Goal: Transaction & Acquisition: Purchase product/service

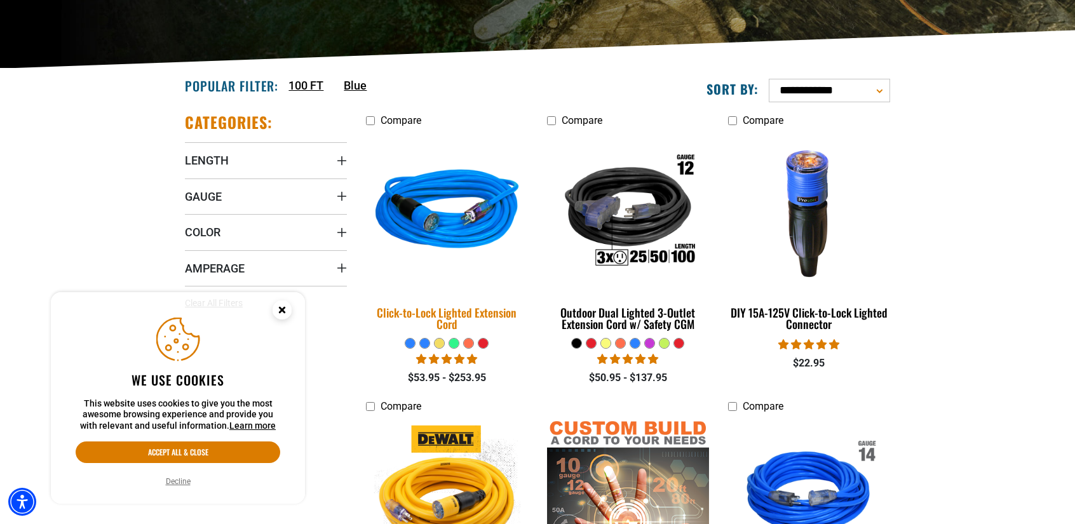
scroll to position [254, 0]
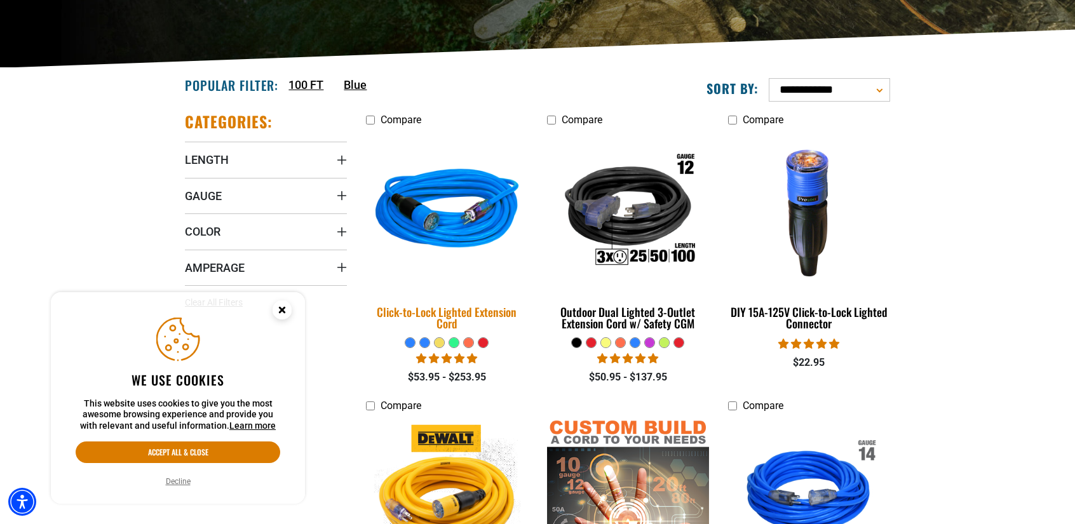
click at [445, 302] on link "Click-to-Lock Lighted Extension Cord" at bounding box center [447, 234] width 162 height 205
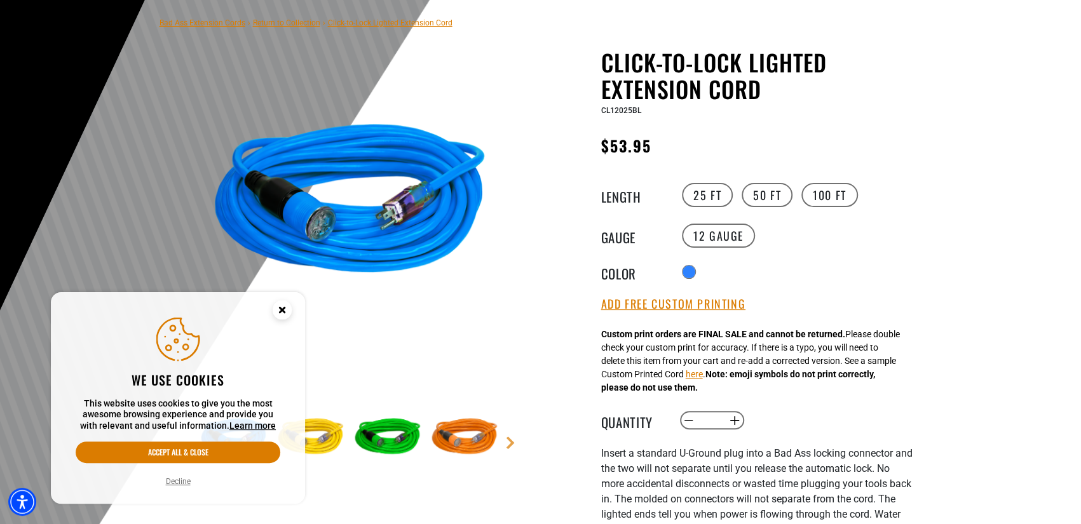
scroll to position [127, 0]
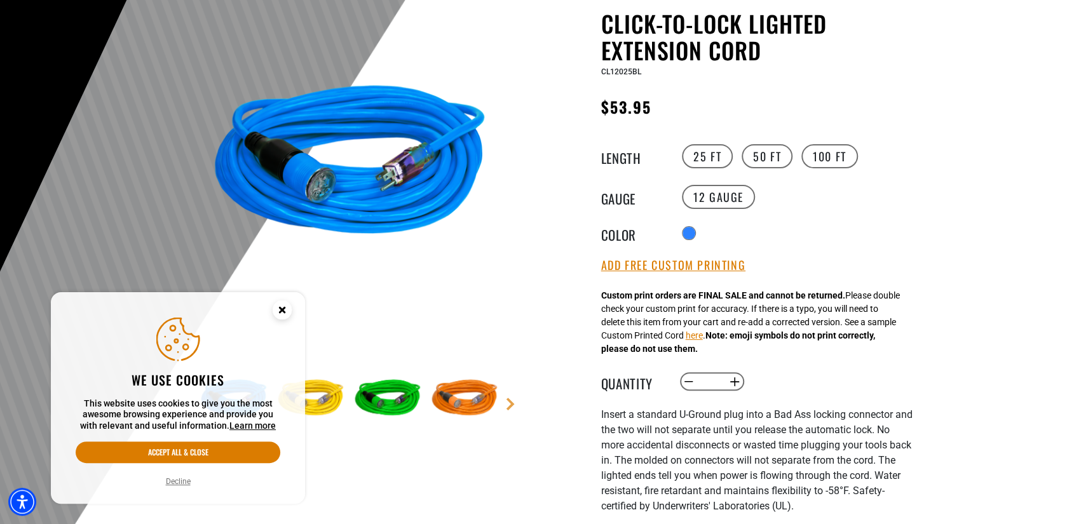
click at [278, 309] on circle "Close this option" at bounding box center [282, 310] width 19 height 19
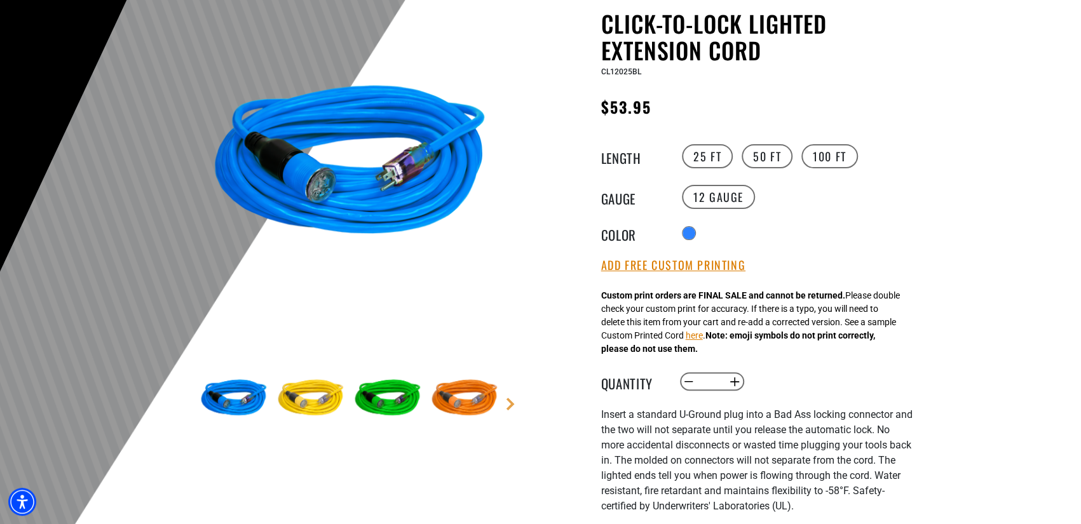
scroll to position [191, 0]
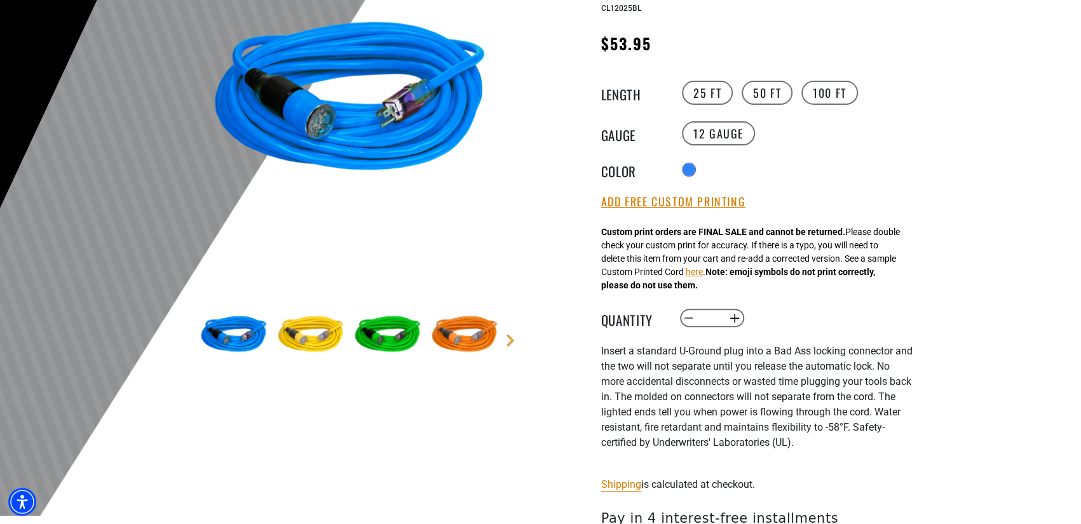
click at [769, 66] on div "Click-to-Lock Lighted Extension Cord Click-to-Lock Lighted Extension Cord CL120…" at bounding box center [756, 324] width 311 height 754
click at [768, 91] on label "50 FT" at bounding box center [766, 93] width 51 height 24
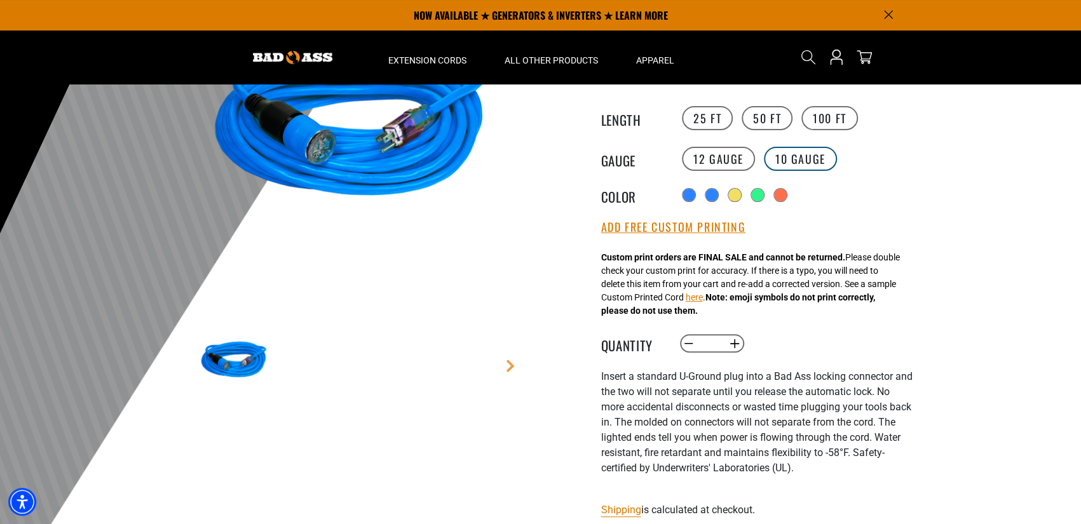
scroll to position [127, 0]
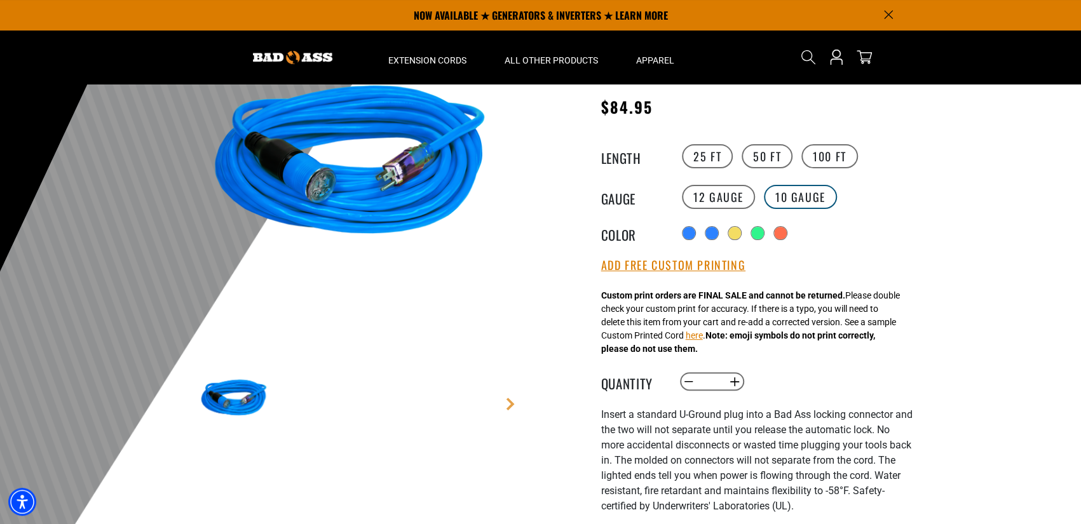
click at [769, 194] on label "10 Gauge products.product.variant_sold_out_or_unavailable" at bounding box center [800, 197] width 73 height 24
click at [718, 198] on label "12 Gauge" at bounding box center [718, 197] width 73 height 24
click at [764, 199] on label "10 Gauge products.product.variant_sold_out_or_unavailable" at bounding box center [800, 197] width 73 height 24
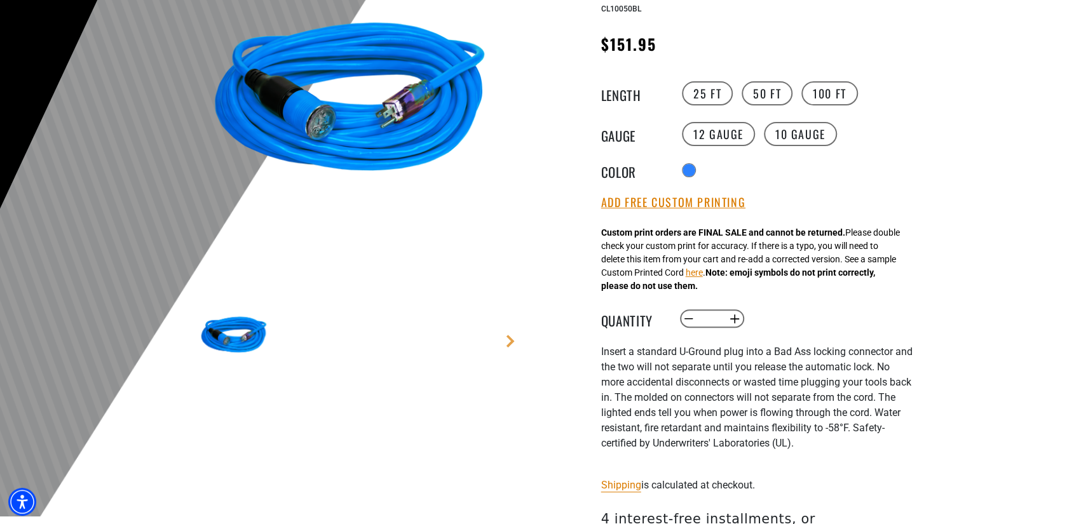
scroll to position [127, 0]
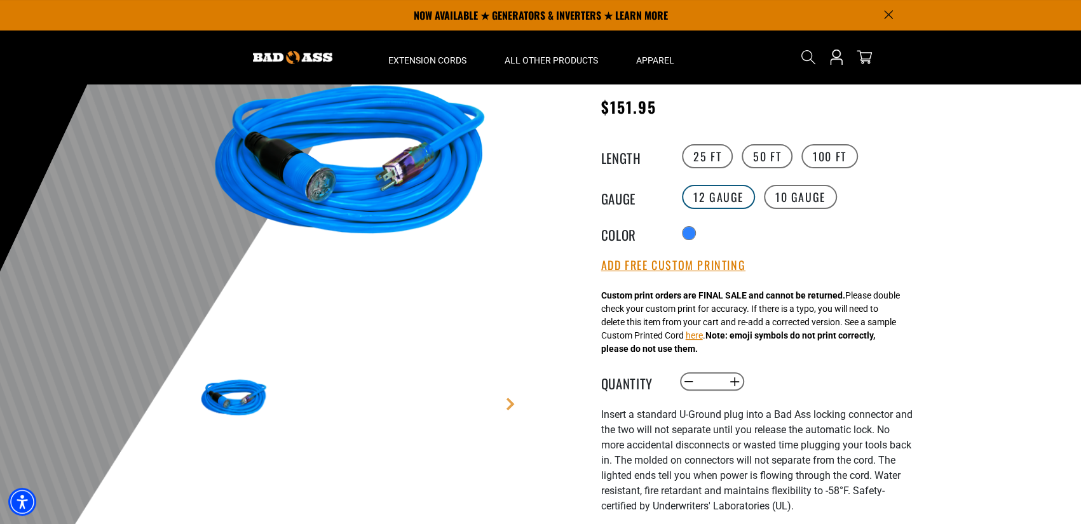
click at [719, 203] on label "12 Gauge" at bounding box center [718, 197] width 73 height 24
click at [788, 205] on label "10 Gauge products.product.variant_sold_out_or_unavailable" at bounding box center [800, 197] width 73 height 24
click at [818, 161] on label "100 FT" at bounding box center [829, 156] width 57 height 24
click at [720, 194] on label "12 Gauge" at bounding box center [718, 197] width 73 height 24
click at [755, 159] on label "50 FT" at bounding box center [766, 156] width 51 height 24
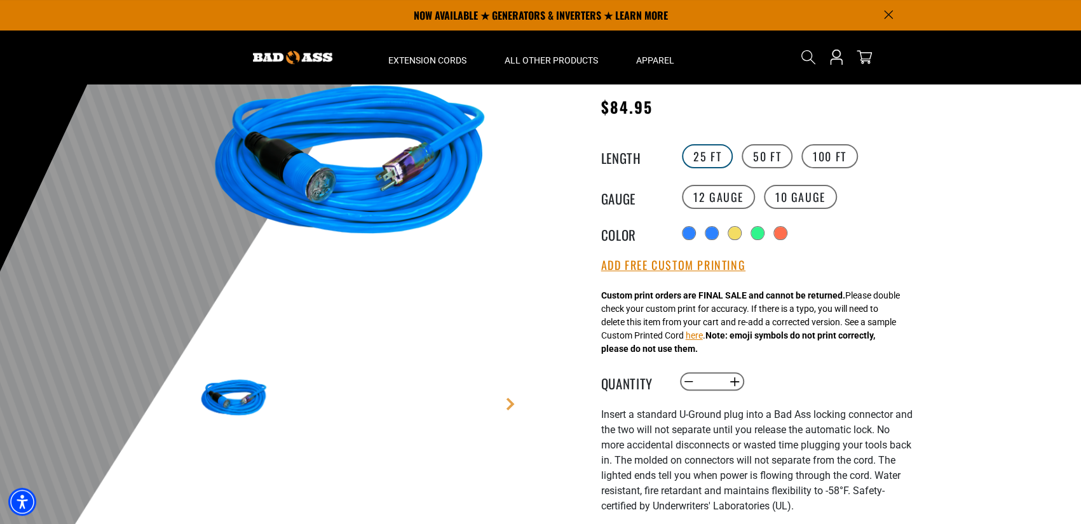
click at [712, 162] on label "25 FT" at bounding box center [707, 156] width 51 height 24
click at [775, 155] on label "50 FT" at bounding box center [766, 156] width 51 height 24
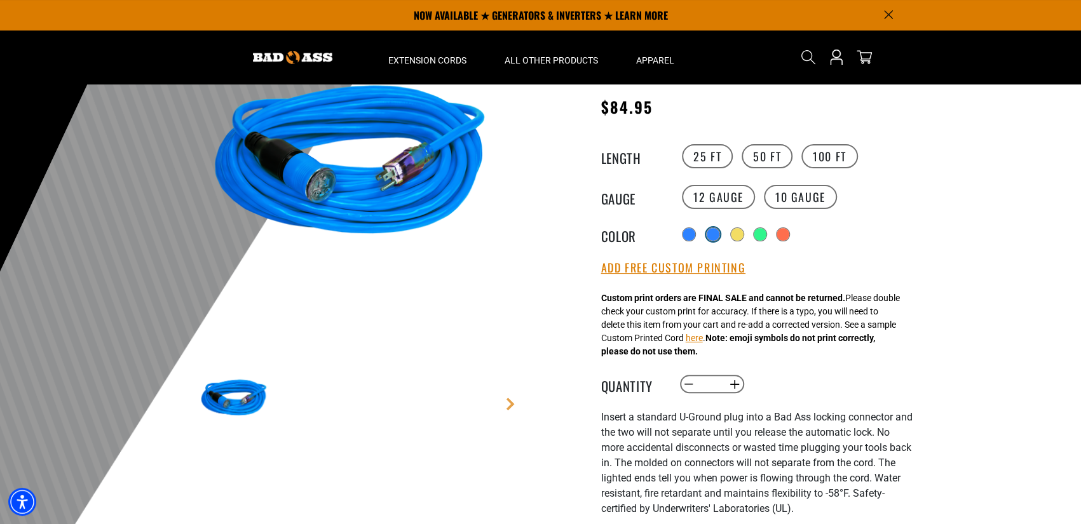
click at [715, 238] on div "products.product.variant_sold_out_or_unavailable" at bounding box center [713, 234] width 13 height 13
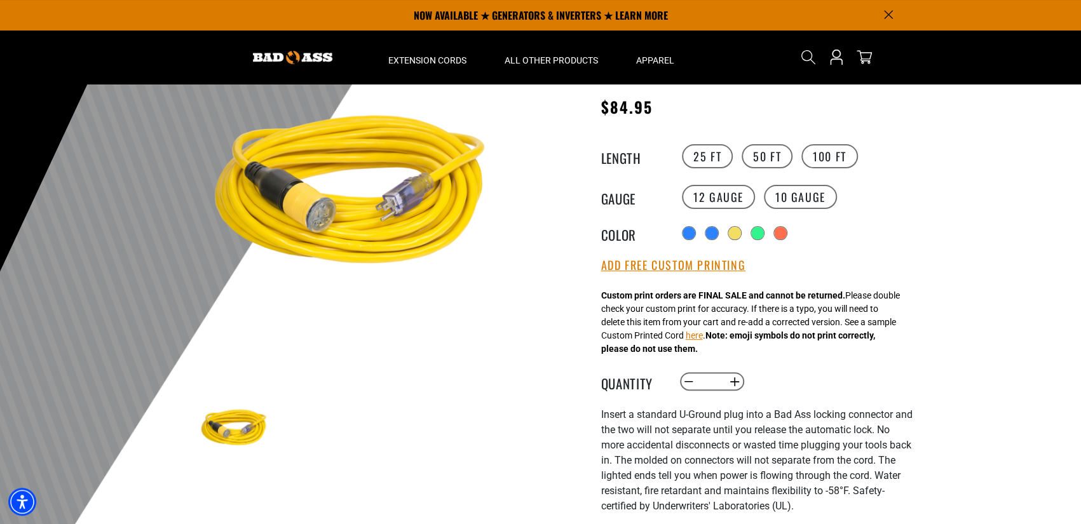
click at [729, 234] on div "Radio button products.product.variant_sold_out_or_unavailable products.product.…" at bounding box center [796, 233] width 234 height 20
click at [732, 236] on label "products.product.variant_sold_out_or_unavailable" at bounding box center [735, 234] width 17 height 17
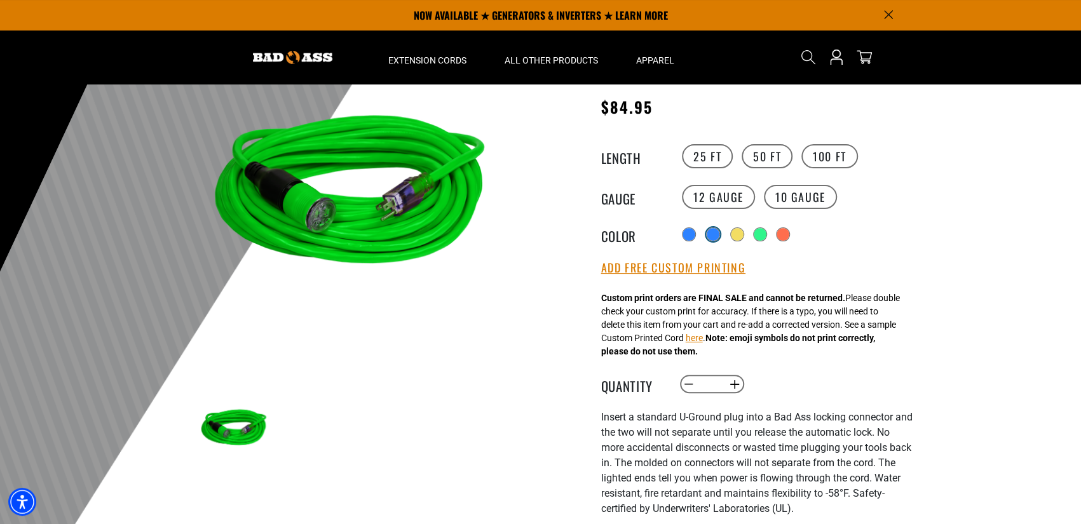
click at [715, 241] on div "products.product.variant_sold_out_or_unavailable" at bounding box center [713, 234] width 14 height 14
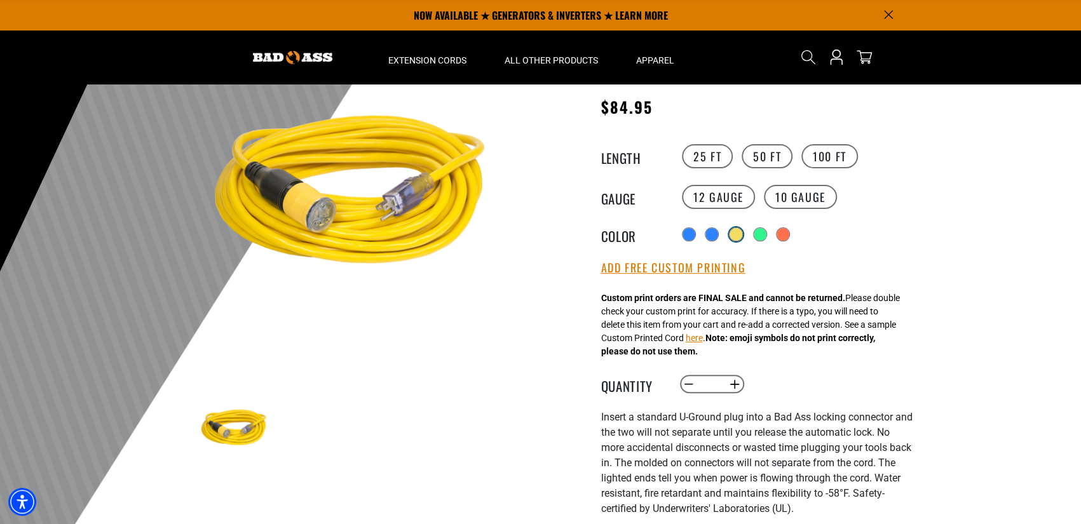
click at [740, 233] on div "products.product.variant_sold_out_or_unavailable" at bounding box center [735, 234] width 13 height 13
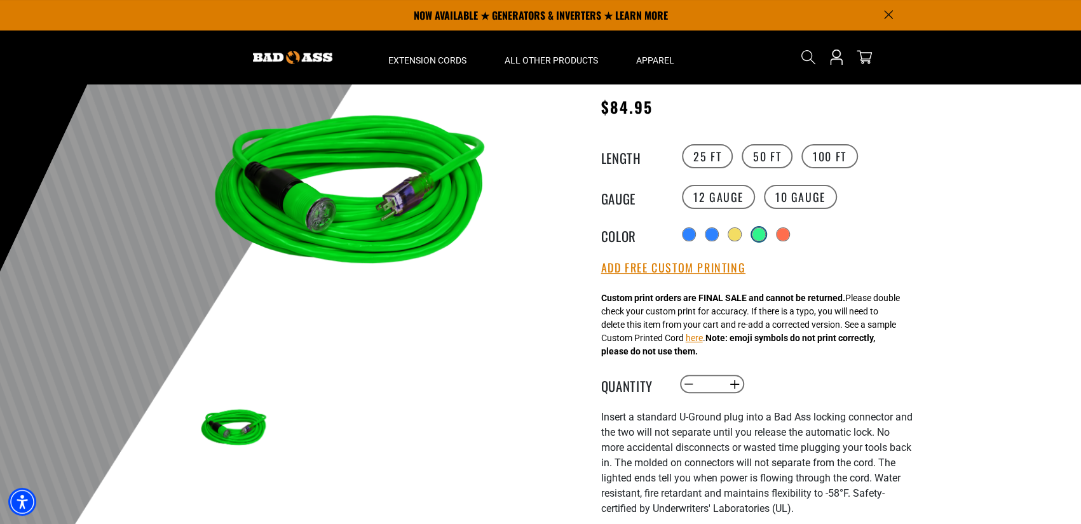
click at [757, 234] on div "products.product.variant_sold_out_or_unavailable" at bounding box center [758, 234] width 13 height 13
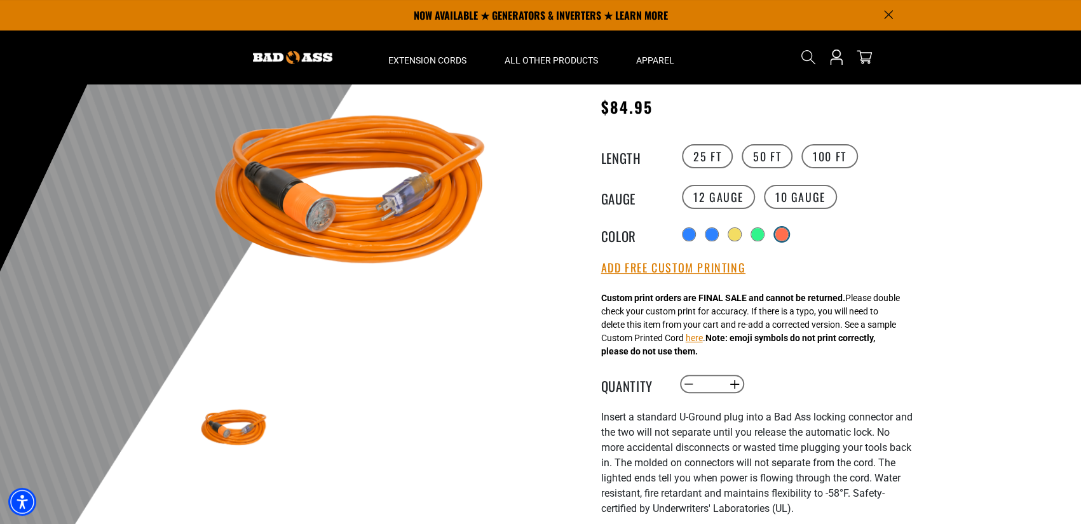
click at [782, 232] on div "products.product.variant_sold_out_or_unavailable" at bounding box center [781, 234] width 13 height 13
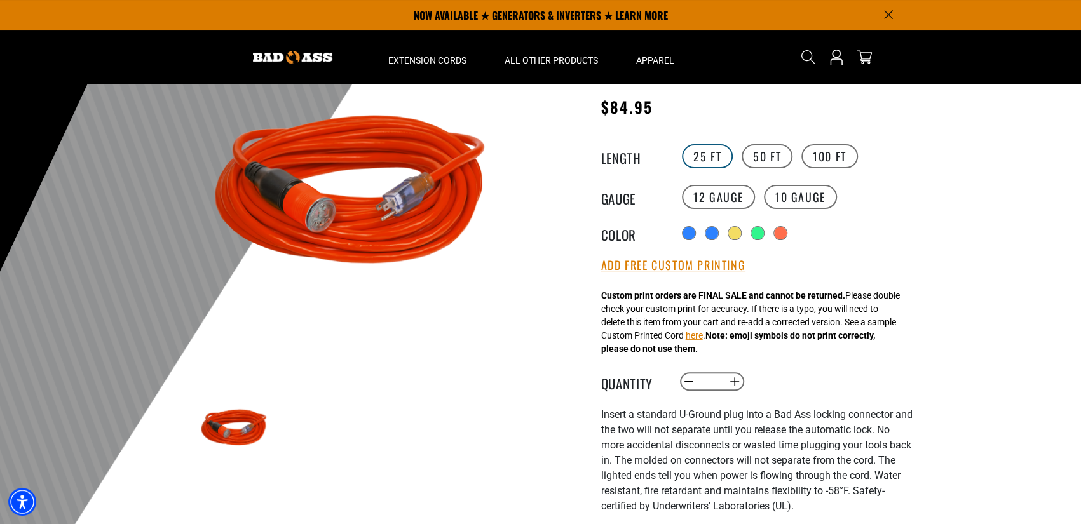
click at [710, 162] on label "25 FT" at bounding box center [707, 156] width 51 height 24
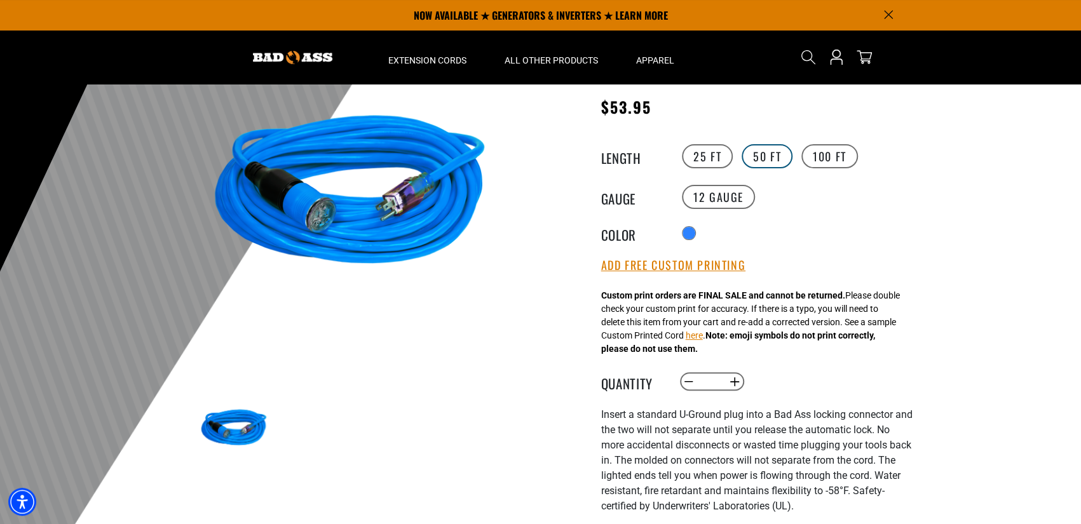
click at [750, 158] on label "50 FT" at bounding box center [766, 156] width 51 height 24
click at [834, 156] on label "100 FT" at bounding box center [829, 156] width 57 height 24
click at [705, 166] on label "25 FT" at bounding box center [707, 156] width 51 height 24
click at [773, 163] on label "50 FT" at bounding box center [766, 156] width 51 height 24
click at [799, 201] on label "10 Gauge products.product.variant_sold_out_or_unavailable" at bounding box center [800, 197] width 73 height 24
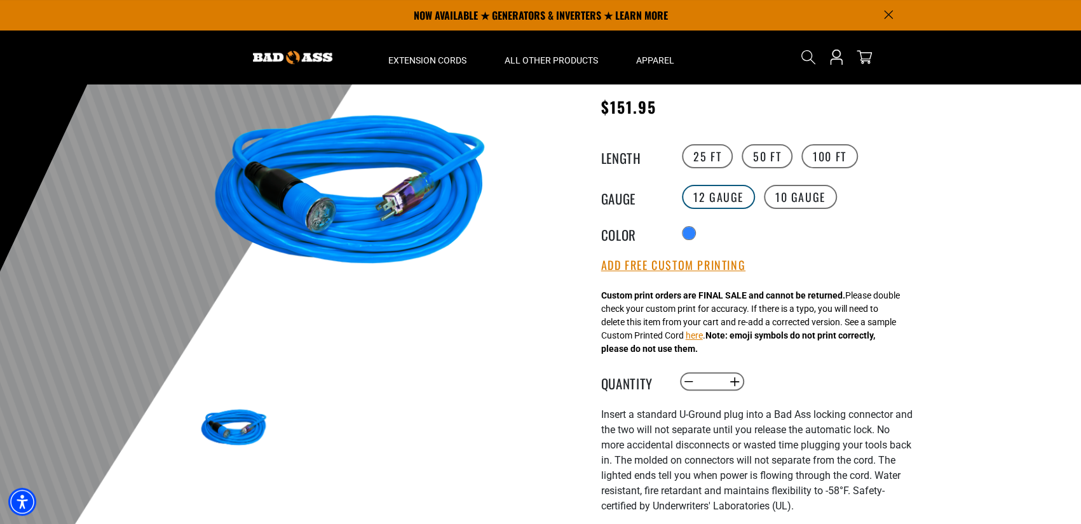
click at [734, 203] on label "12 Gauge" at bounding box center [718, 197] width 73 height 24
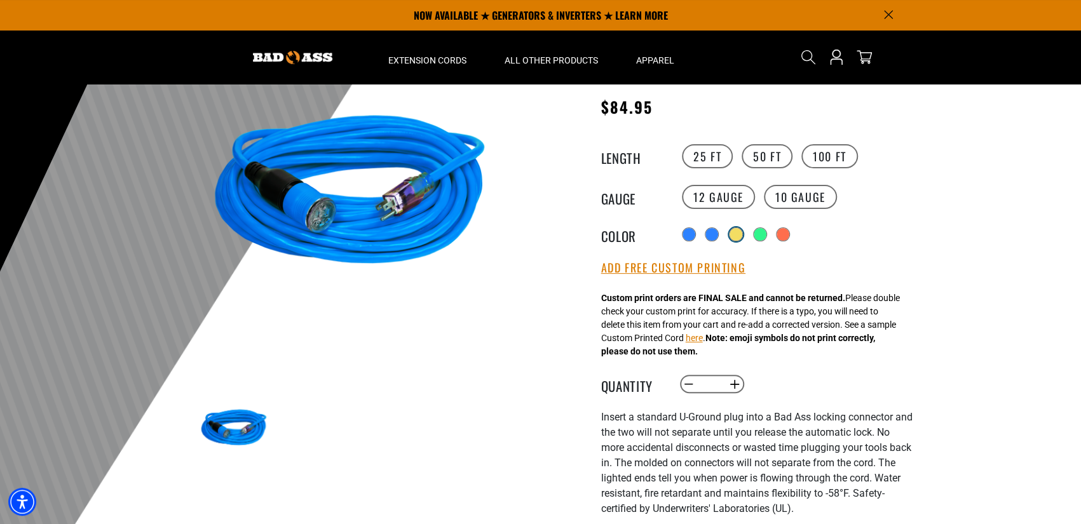
click at [737, 234] on div "products.product.variant_sold_out_or_unavailable" at bounding box center [735, 234] width 13 height 13
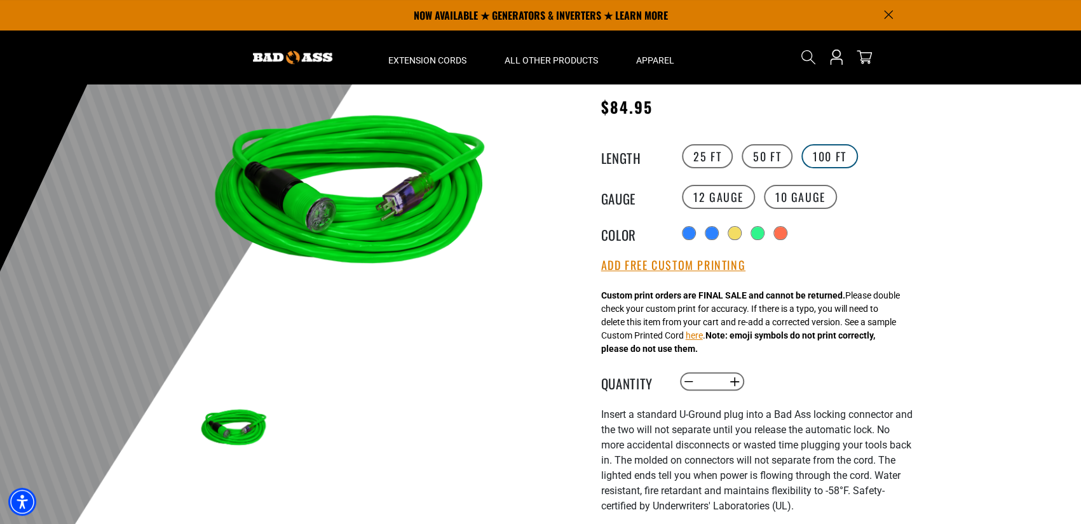
click at [840, 153] on label "100 FT" at bounding box center [829, 156] width 57 height 24
click at [775, 205] on label "10 Gauge products.product.variant_sold_out_or_unavailable" at bounding box center [800, 197] width 73 height 24
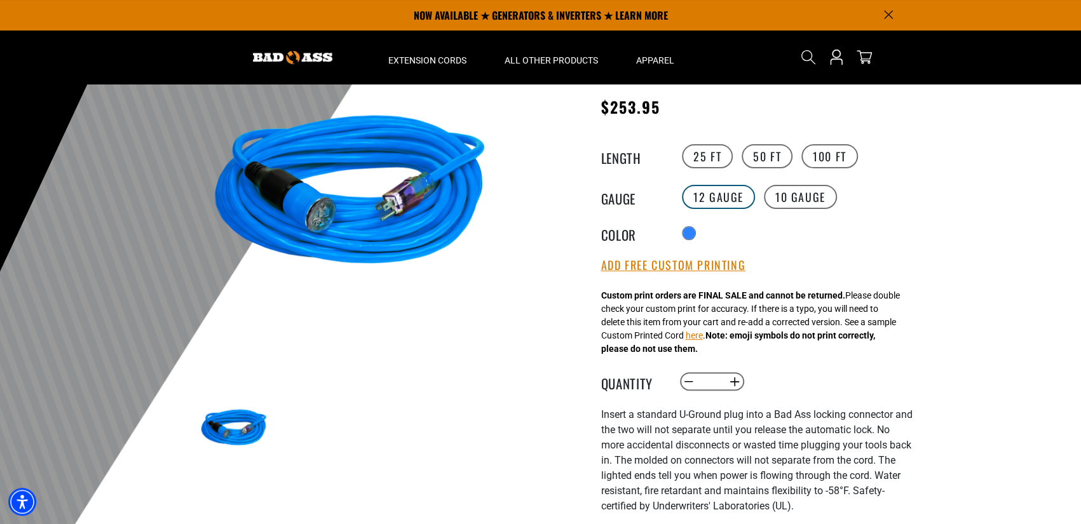
click at [712, 191] on label "12 Gauge" at bounding box center [718, 197] width 73 height 24
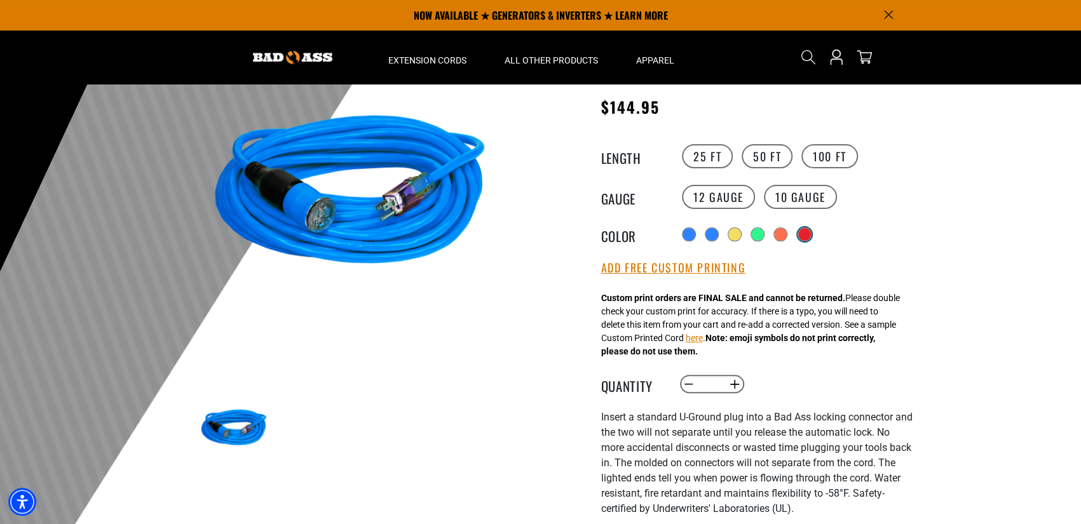
click at [804, 233] on div "products.product.variant_sold_out_or_unavailable" at bounding box center [804, 234] width 13 height 13
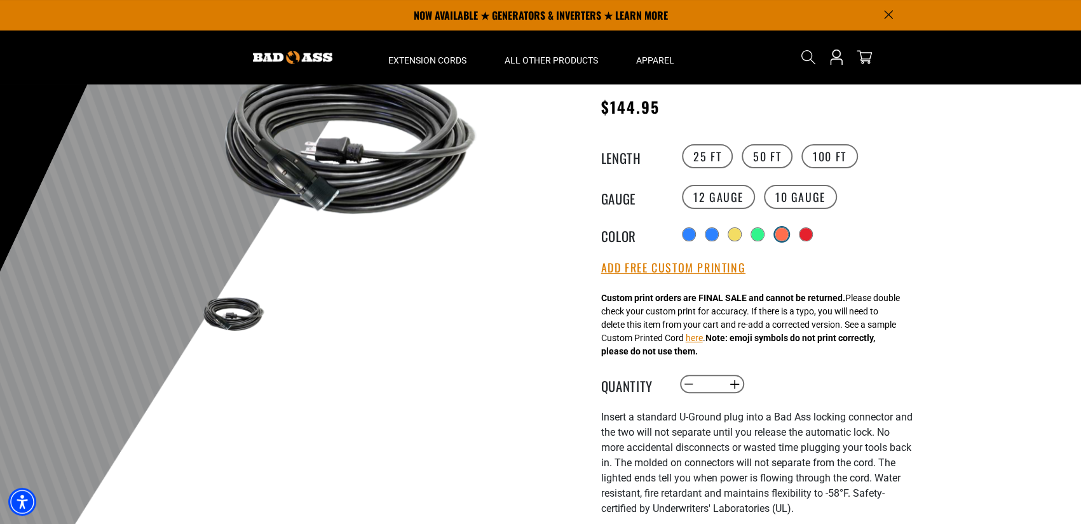
click at [778, 236] on div "products.product.variant_sold_out_or_unavailable" at bounding box center [781, 234] width 13 height 13
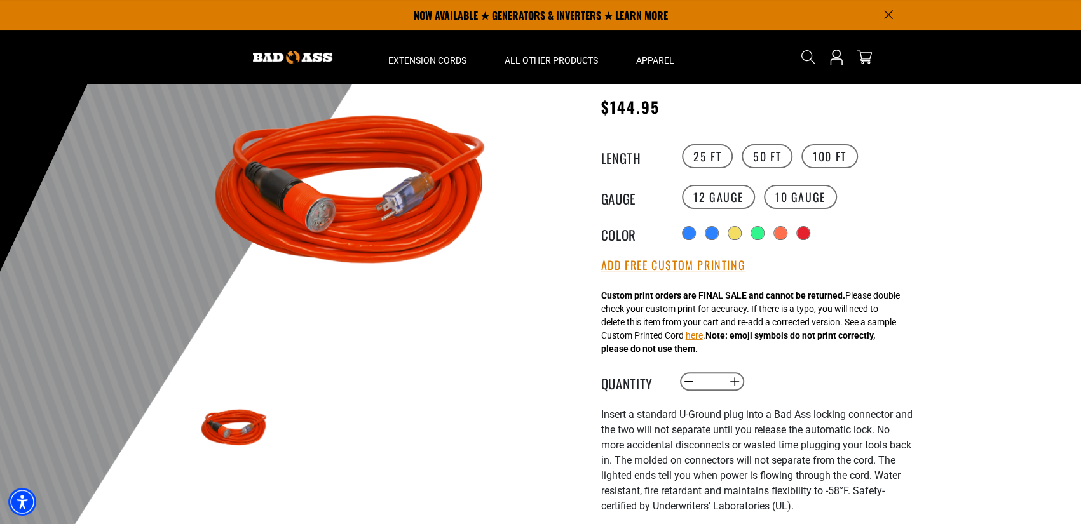
click at [817, 238] on div "Radio button products.product.variant_sold_out_or_unavailable products.product.…" at bounding box center [796, 233] width 234 height 20
click at [811, 238] on div "products.product.variant_sold_out_or_unavailable" at bounding box center [804, 234] width 13 height 13
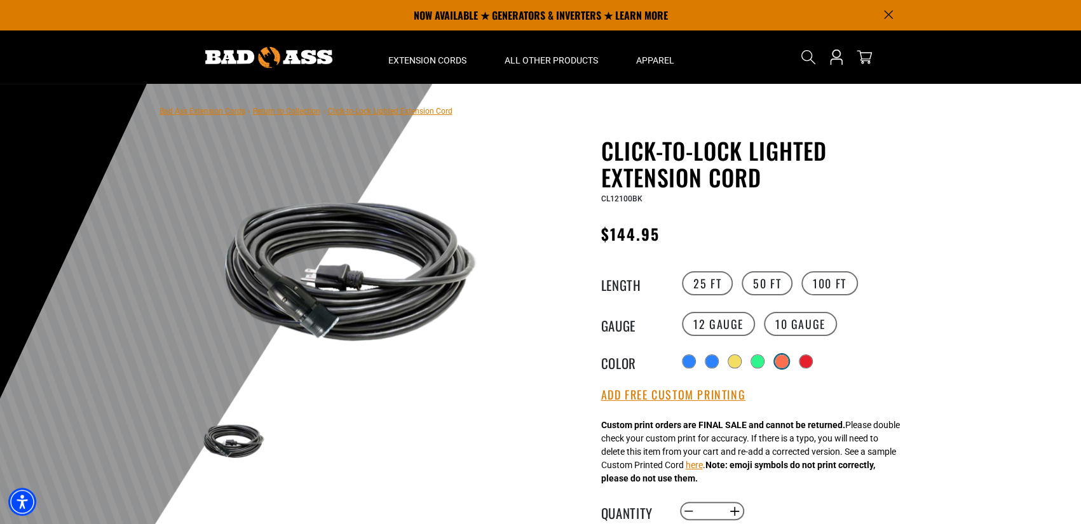
click at [777, 361] on div "products.product.variant_sold_out_or_unavailable" at bounding box center [781, 361] width 13 height 13
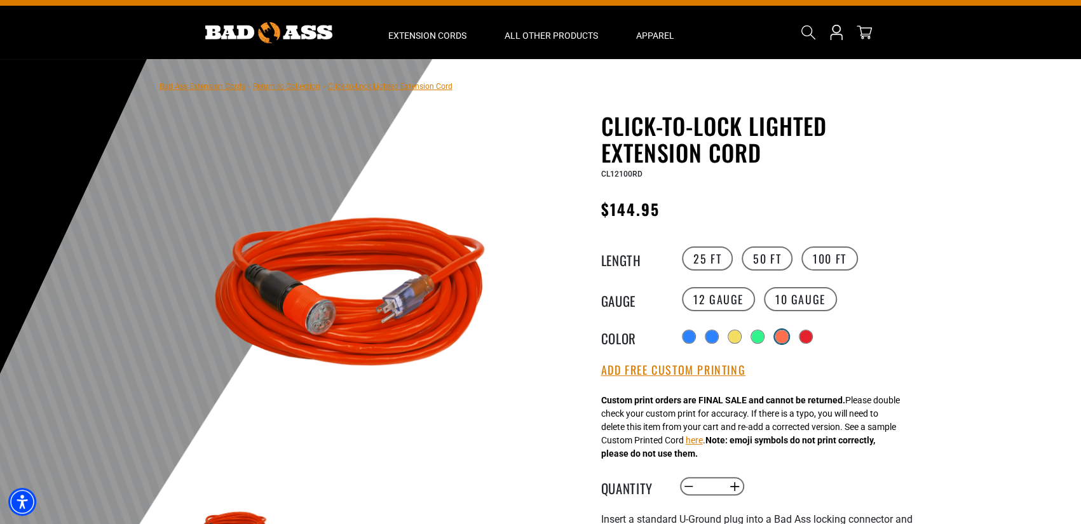
scroll to position [64, 0]
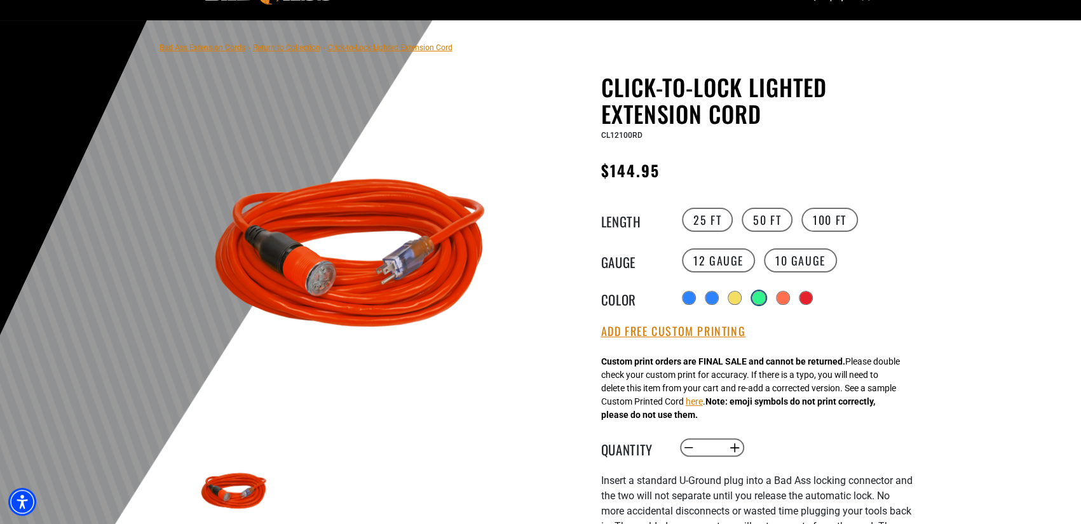
click at [761, 301] on div "products.product.variant_sold_out_or_unavailable" at bounding box center [758, 298] width 13 height 13
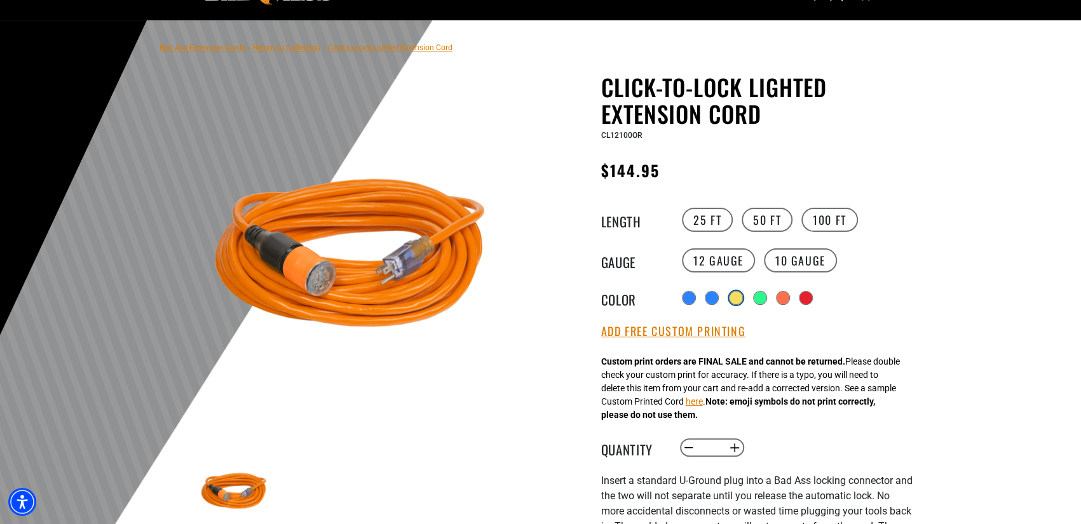
click at [732, 302] on div "products.product.variant_sold_out_or_unavailable" at bounding box center [735, 298] width 13 height 13
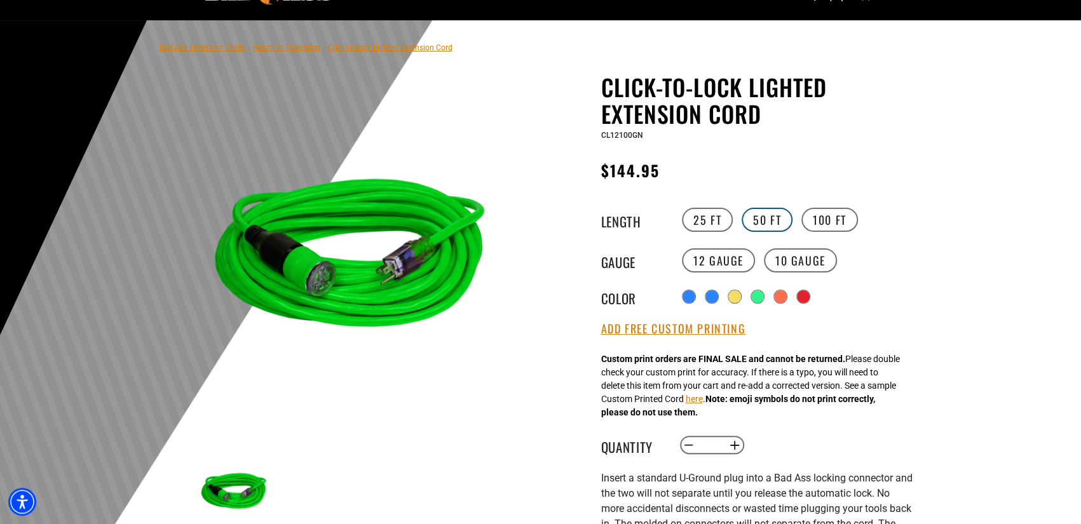
click at [763, 215] on label "50 FT" at bounding box center [766, 220] width 51 height 24
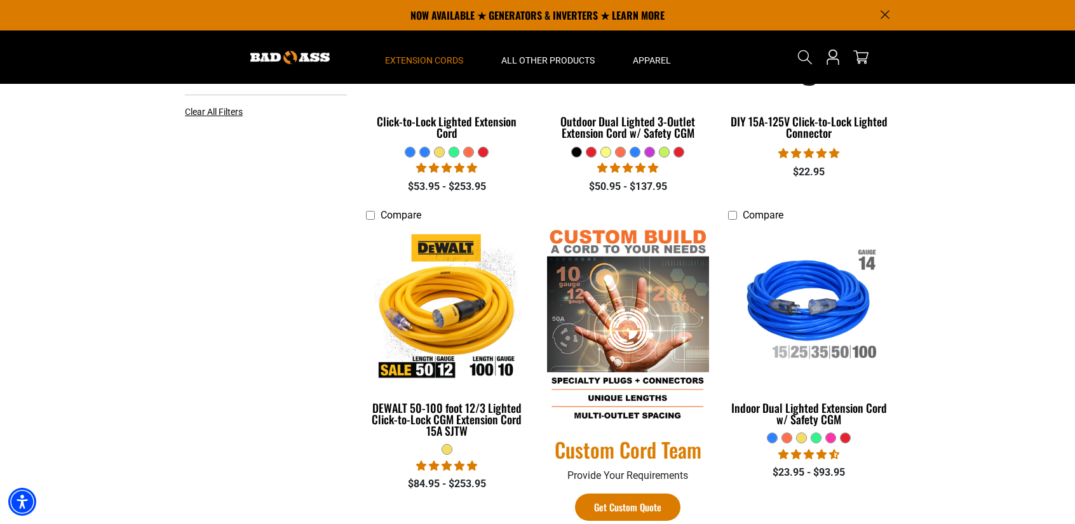
scroll to position [254, 0]
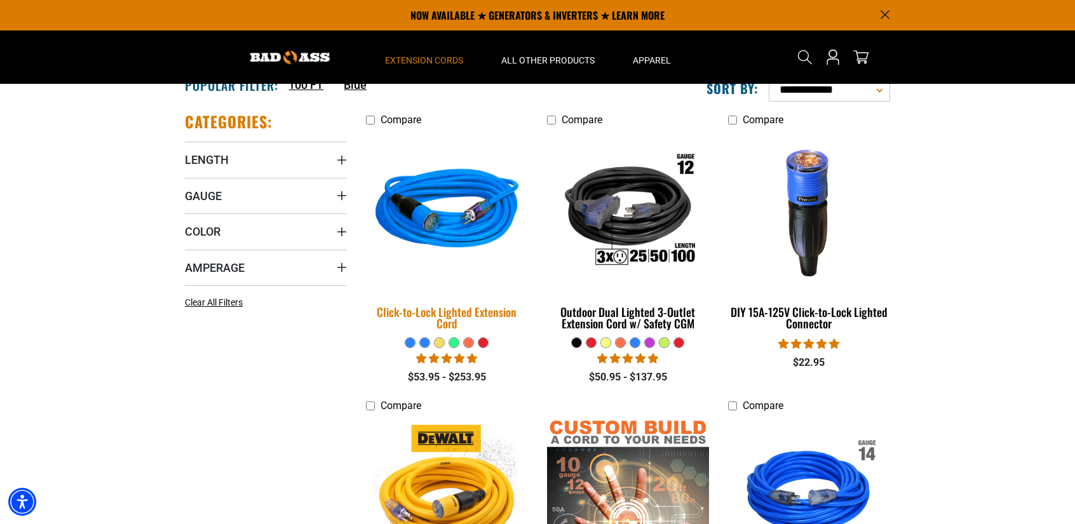
click at [431, 242] on img at bounding box center [447, 211] width 178 height 163
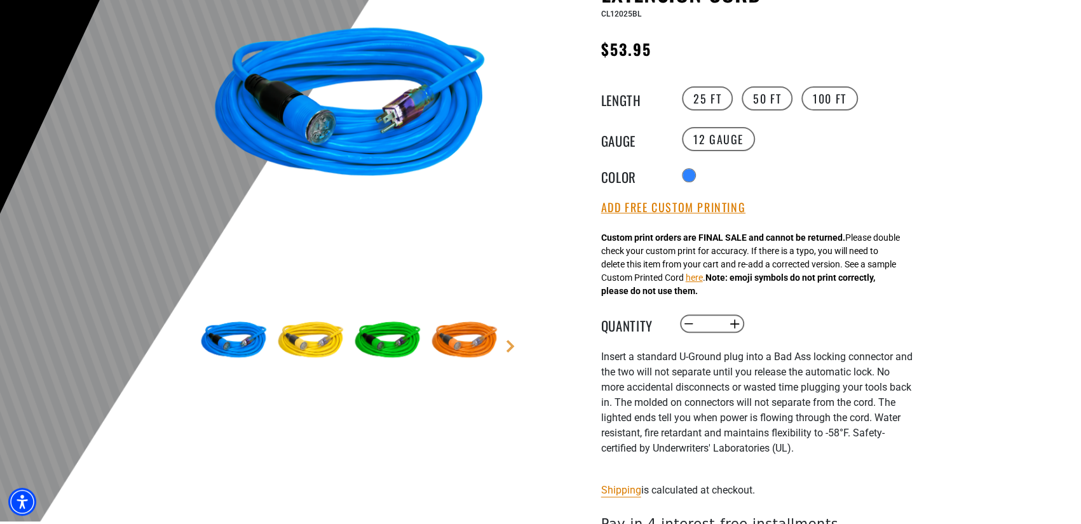
scroll to position [191, 0]
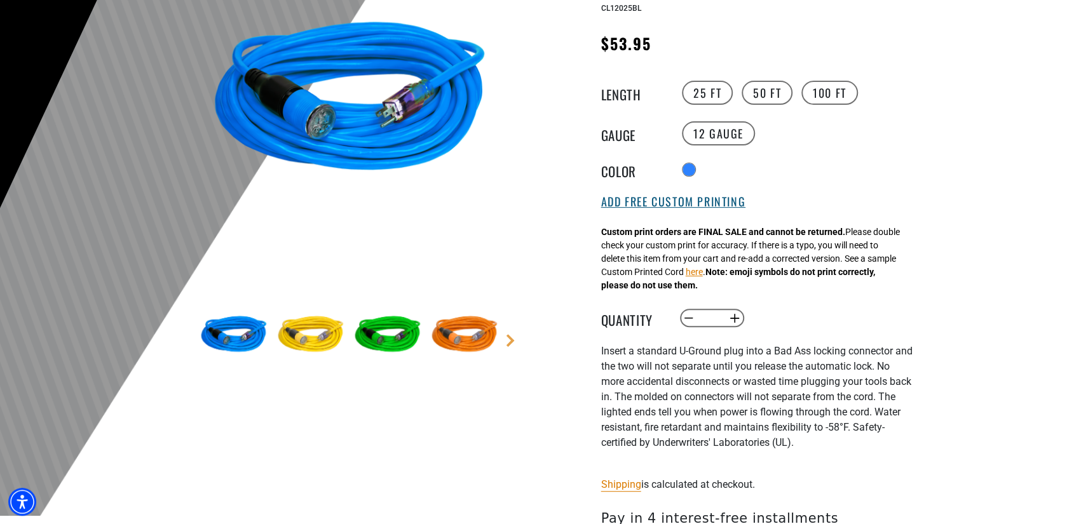
click at [634, 209] on button "Add Free Custom Printing" at bounding box center [673, 202] width 144 height 14
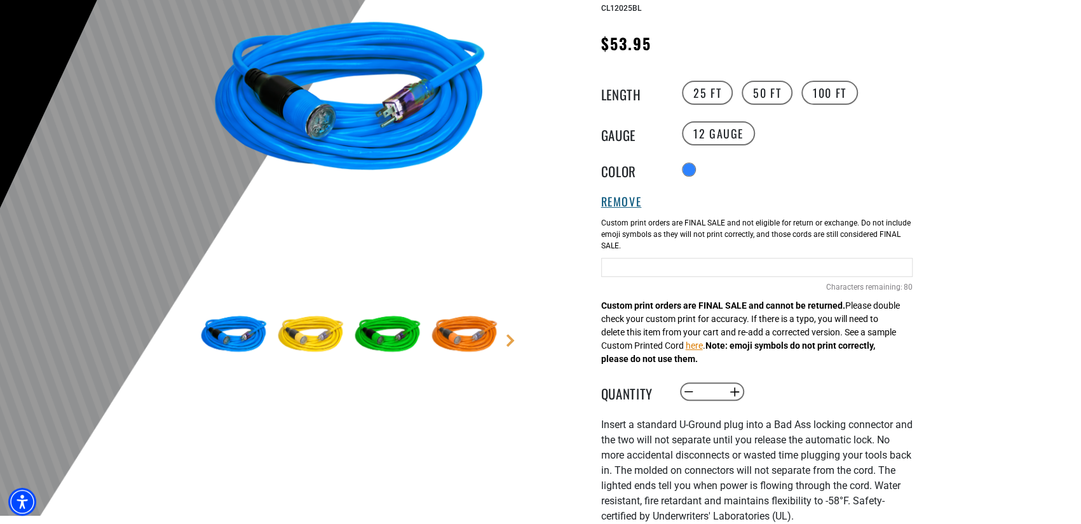
click at [635, 204] on button "Remove" at bounding box center [621, 202] width 41 height 14
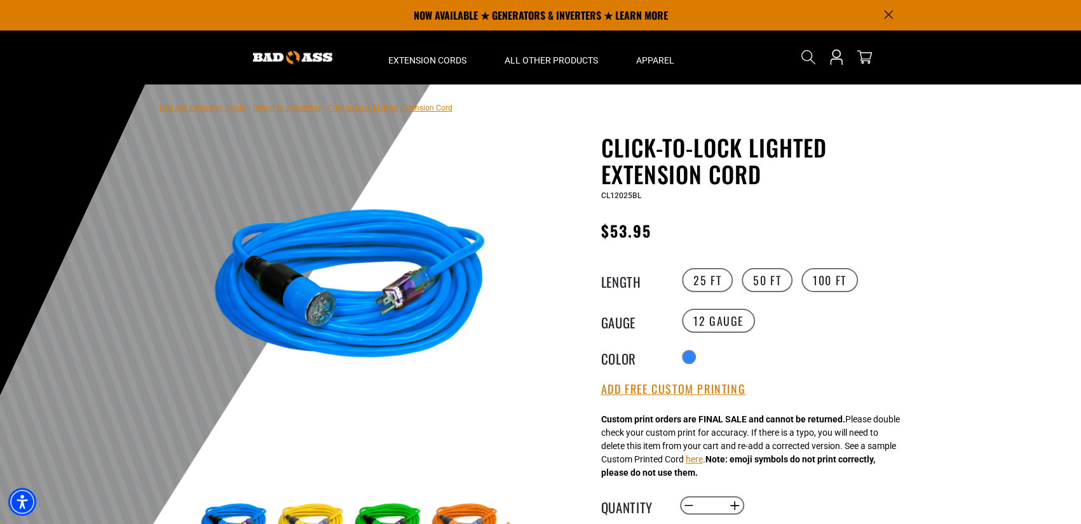
scroll to position [0, 0]
